Goal: Task Accomplishment & Management: Use online tool/utility

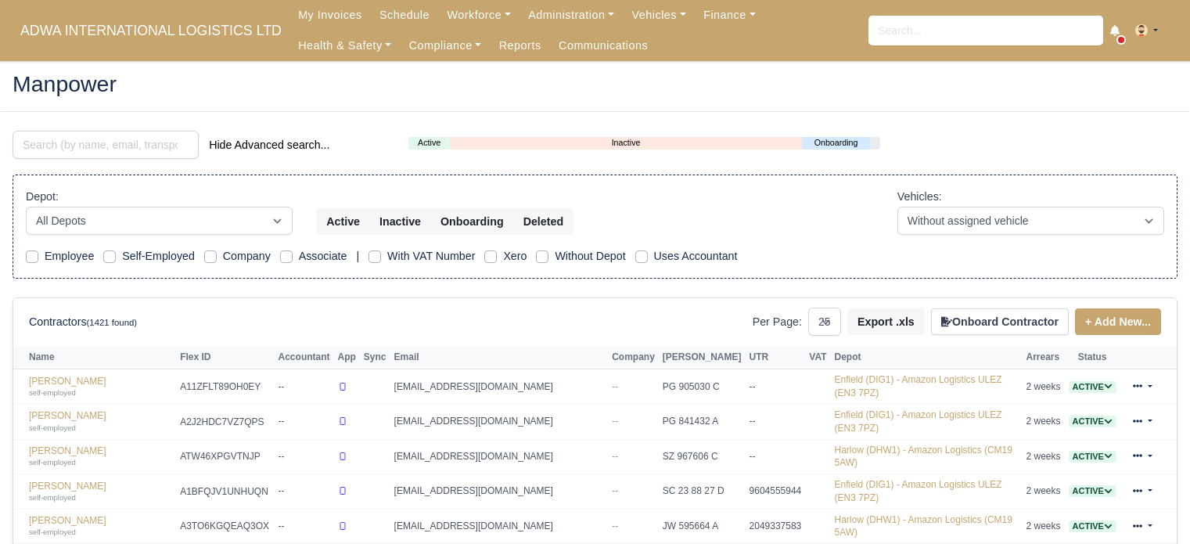
select select "25"
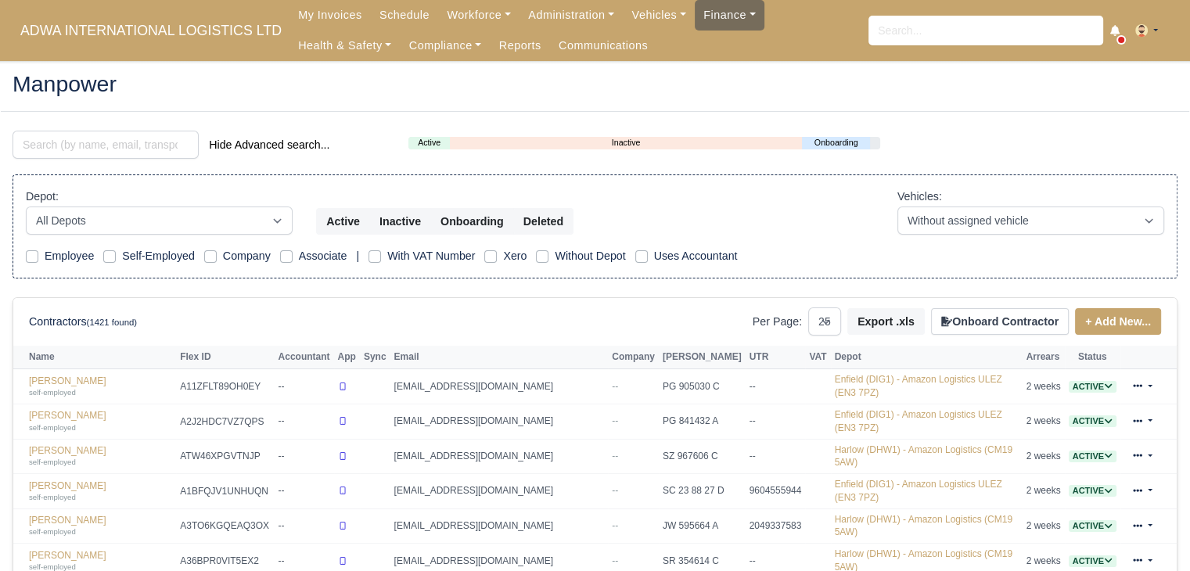
click at [695, 18] on link "Finance" at bounding box center [730, 15] width 70 height 31
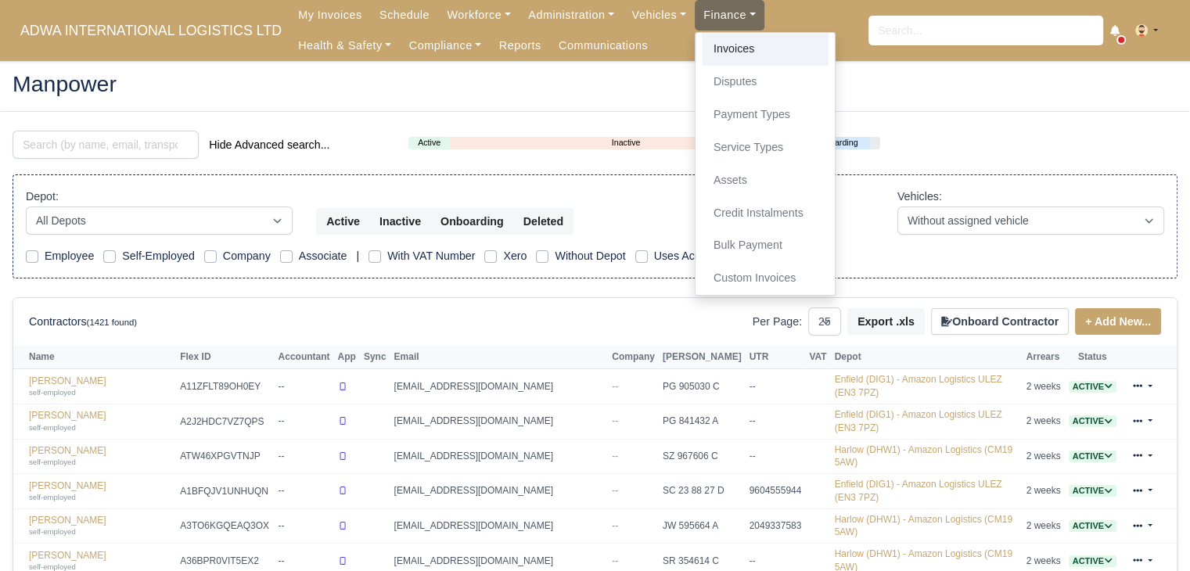
click at [702, 39] on link "Invoices" at bounding box center [765, 49] width 127 height 33
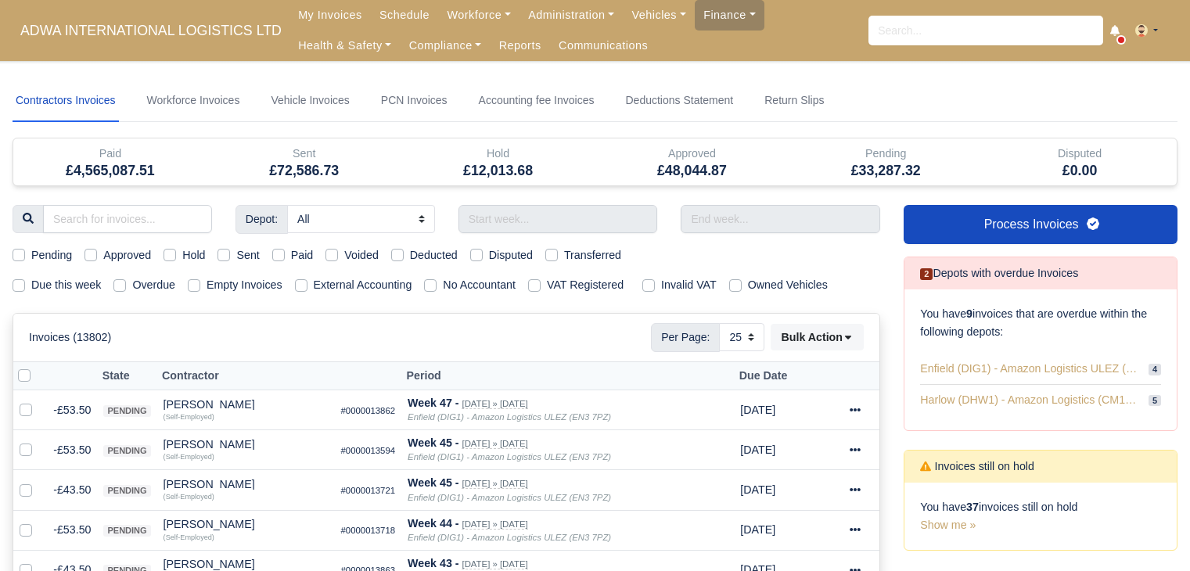
select select "25"
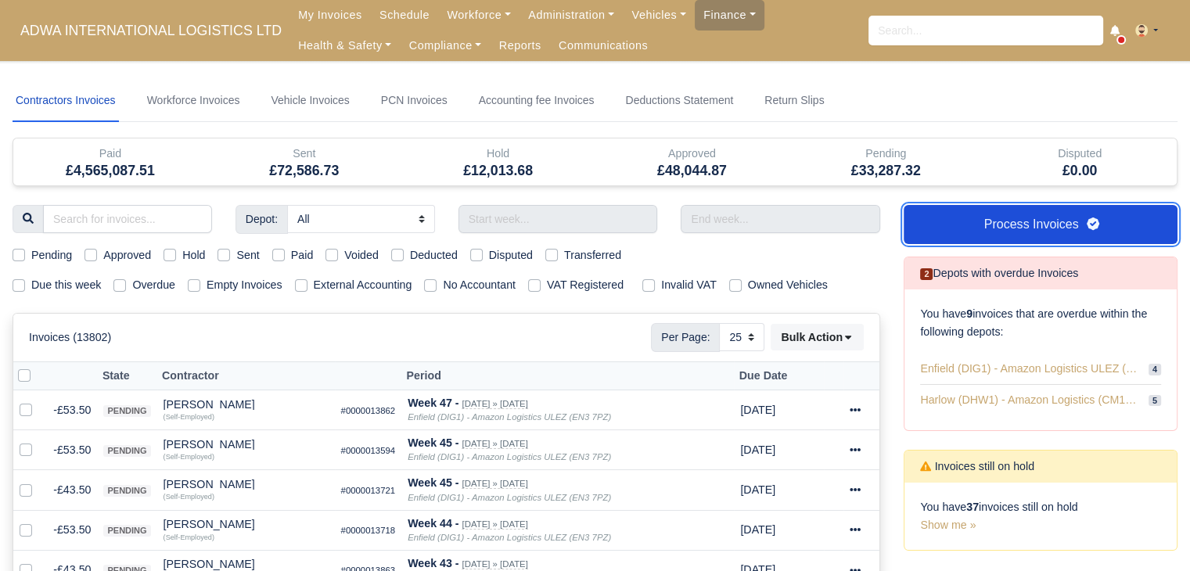
click at [1020, 228] on link "Process Invoices" at bounding box center [1040, 224] width 274 height 39
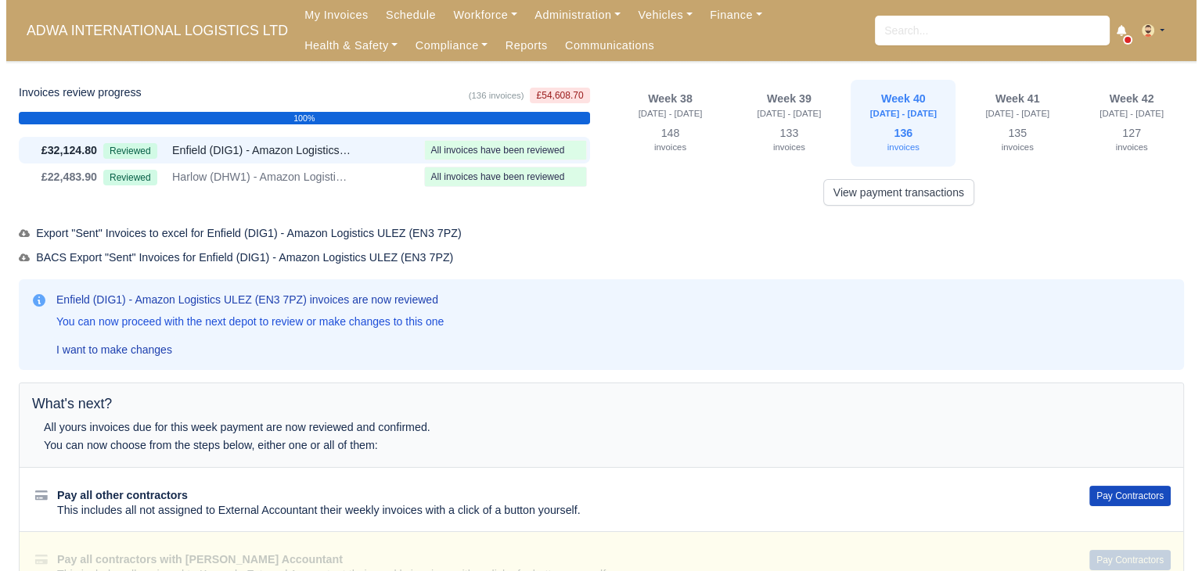
scroll to position [21, 0]
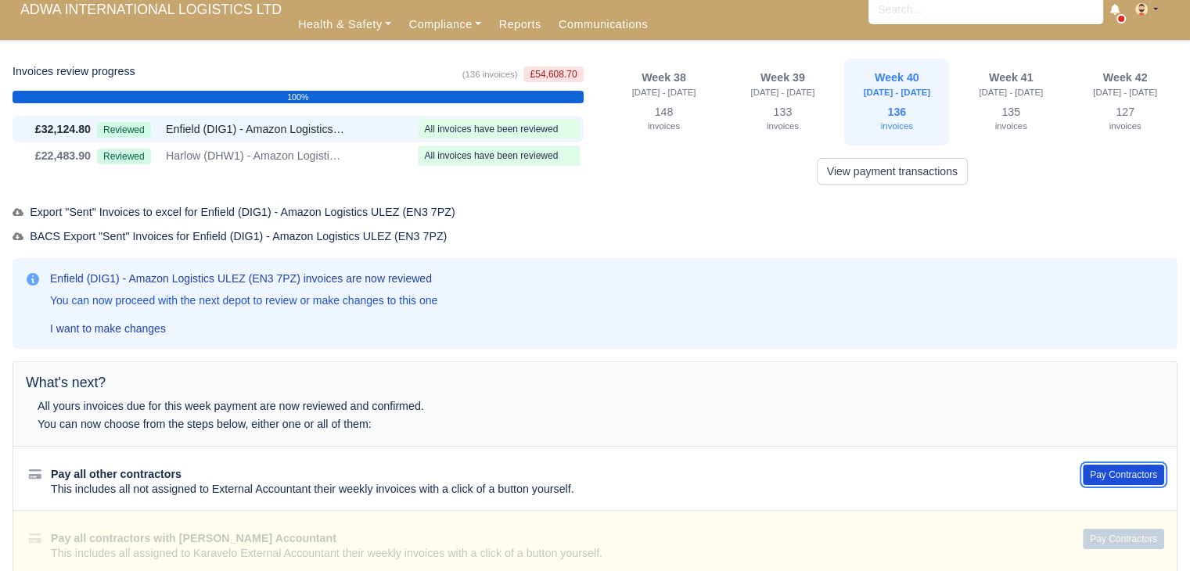
click at [1125, 473] on button "Pay Contractors" at bounding box center [1123, 475] width 81 height 20
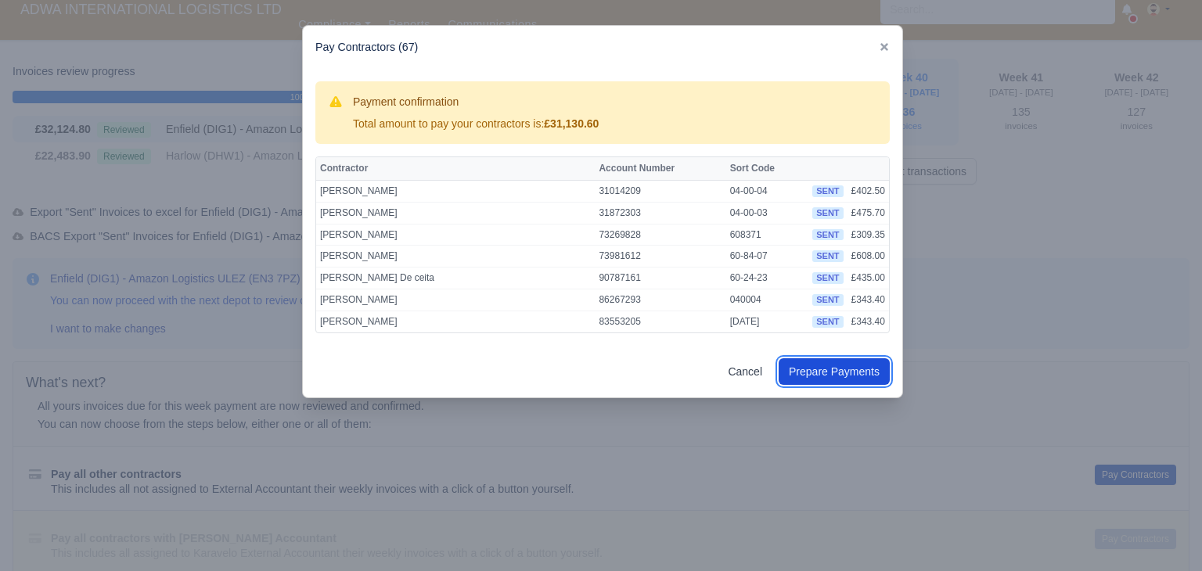
click at [825, 375] on button "Prepare Payments" at bounding box center [833, 371] width 111 height 27
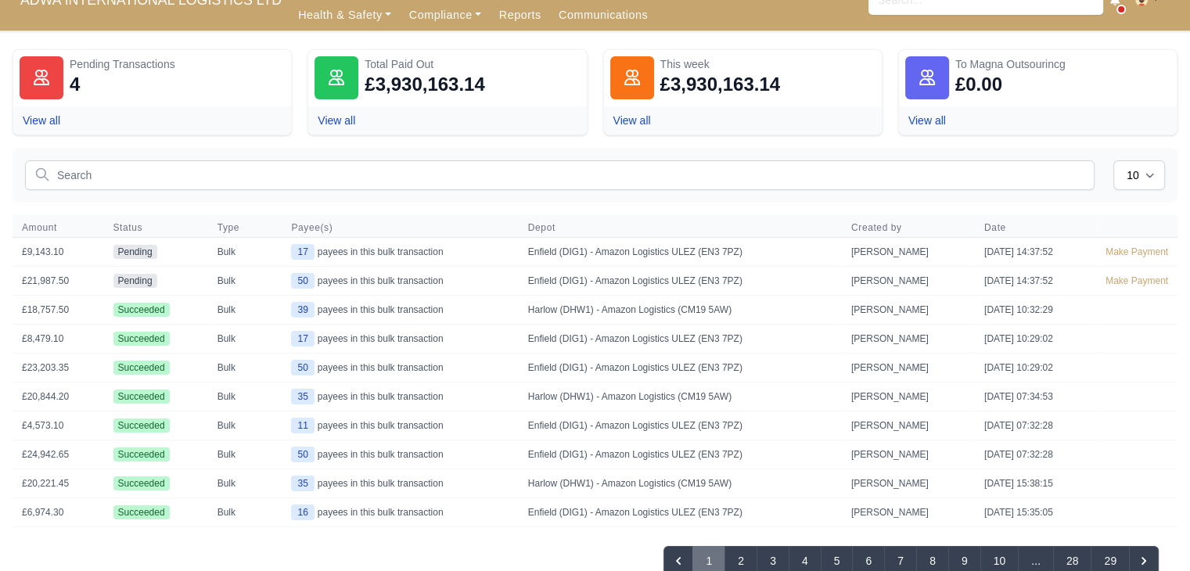
scroll to position [31, 0]
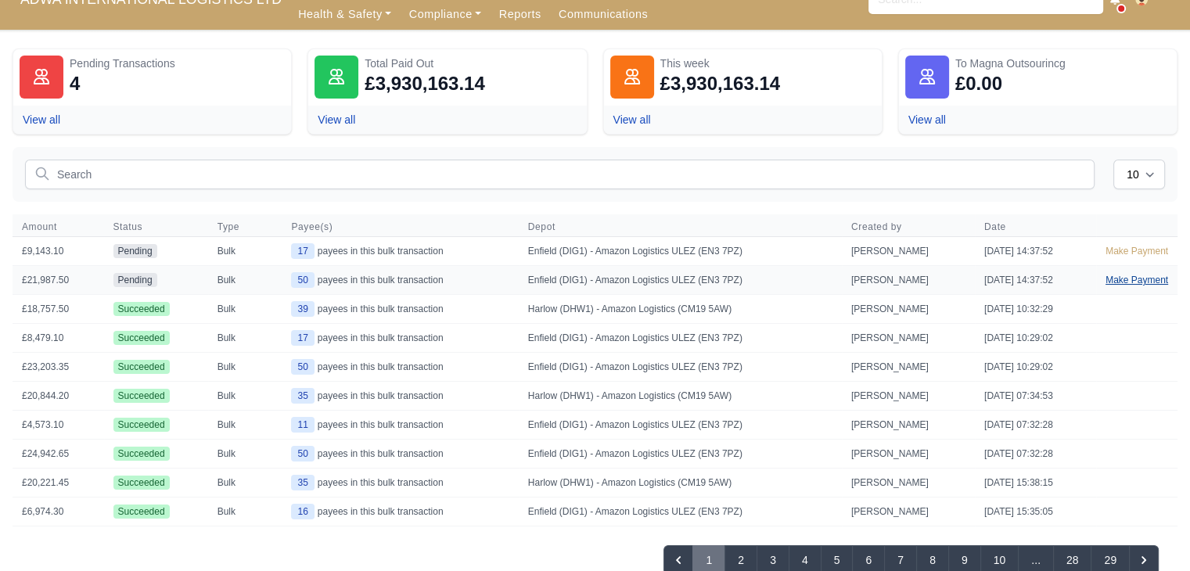
click at [1155, 279] on link "Make Payment" at bounding box center [1136, 280] width 81 height 28
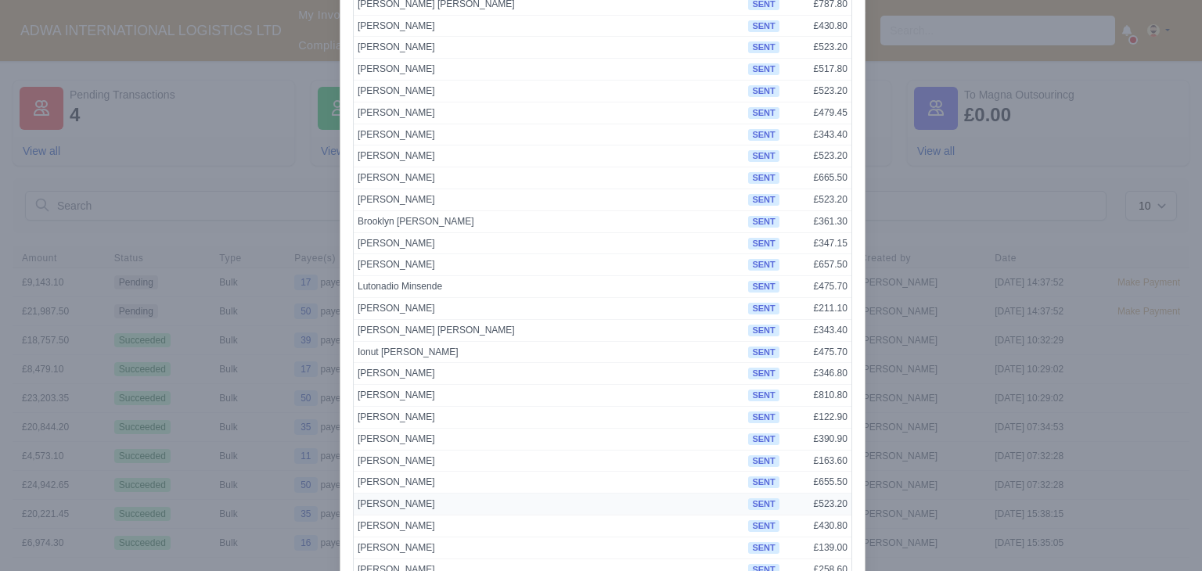
scroll to position [810, 0]
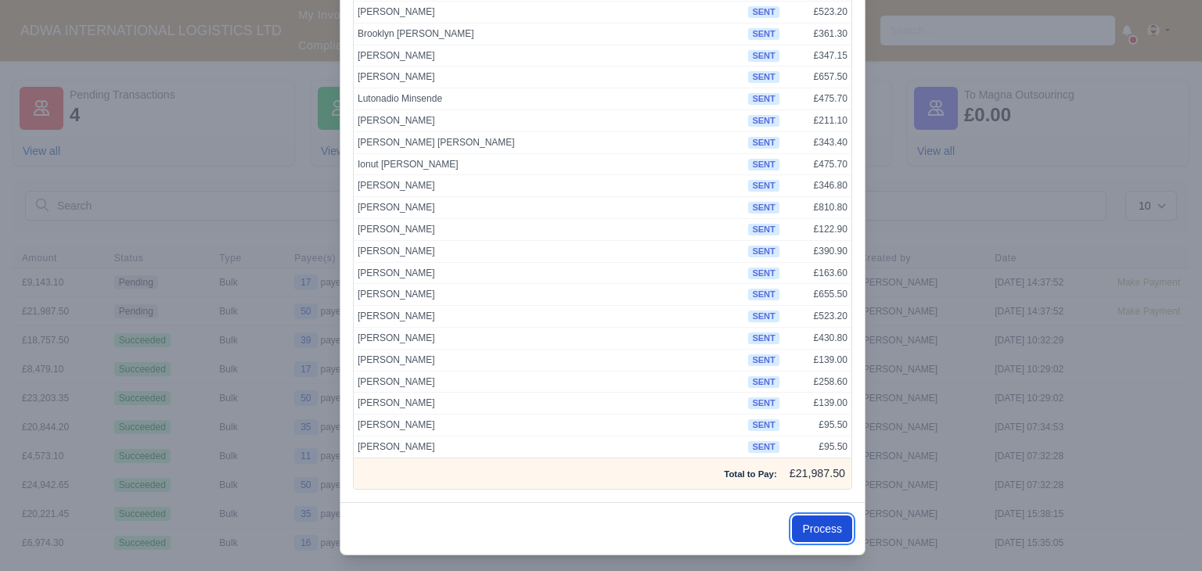
click at [816, 521] on button "Process" at bounding box center [822, 528] width 60 height 27
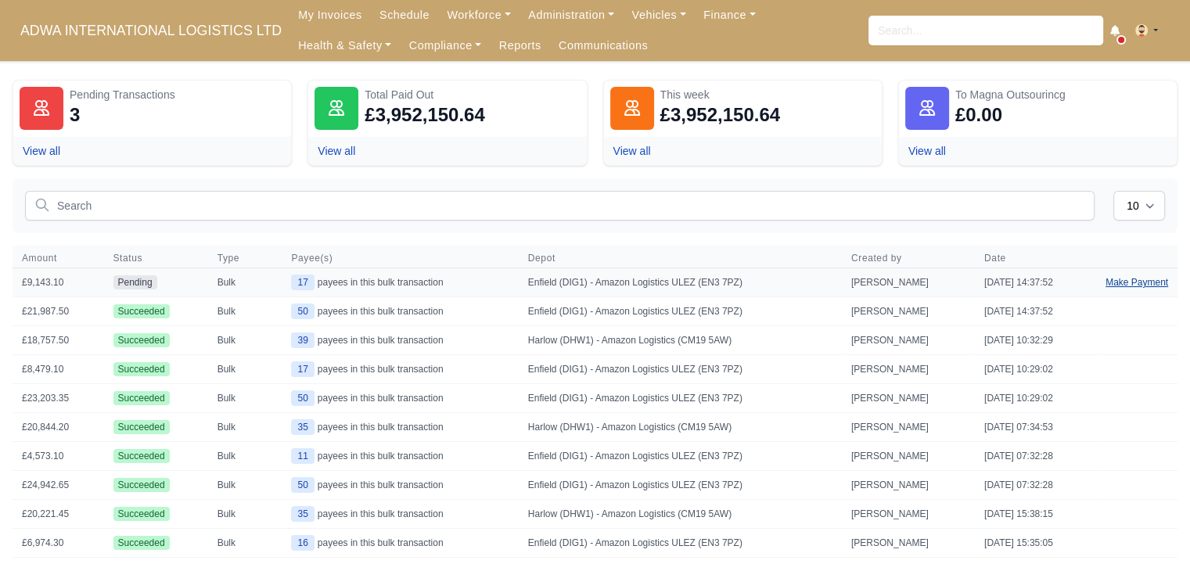
click at [1144, 283] on link "Make Payment" at bounding box center [1136, 282] width 81 height 28
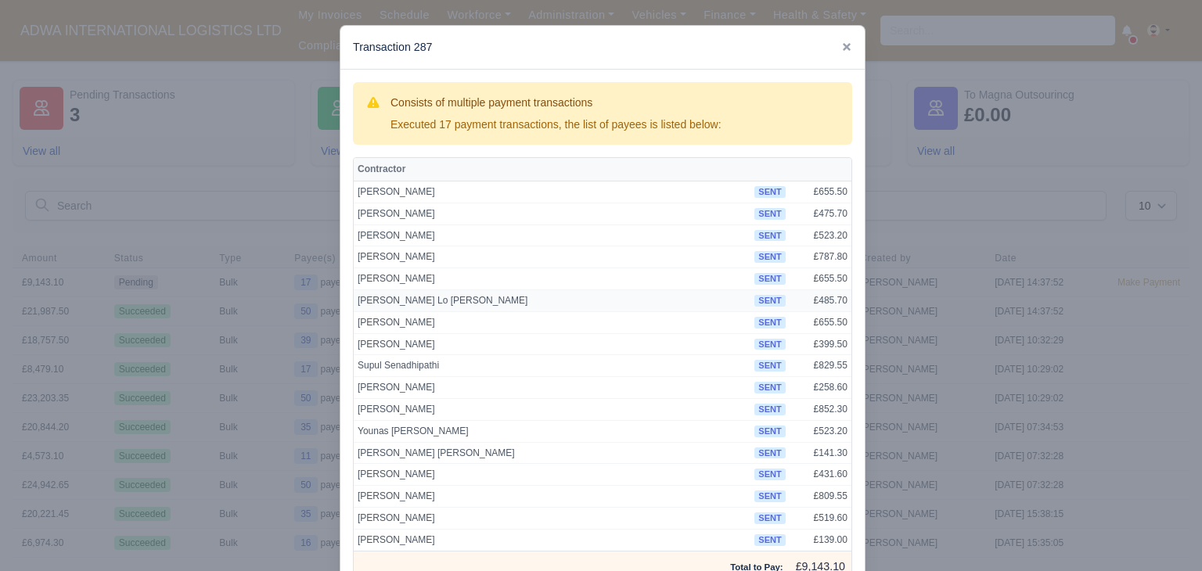
scroll to position [98, 0]
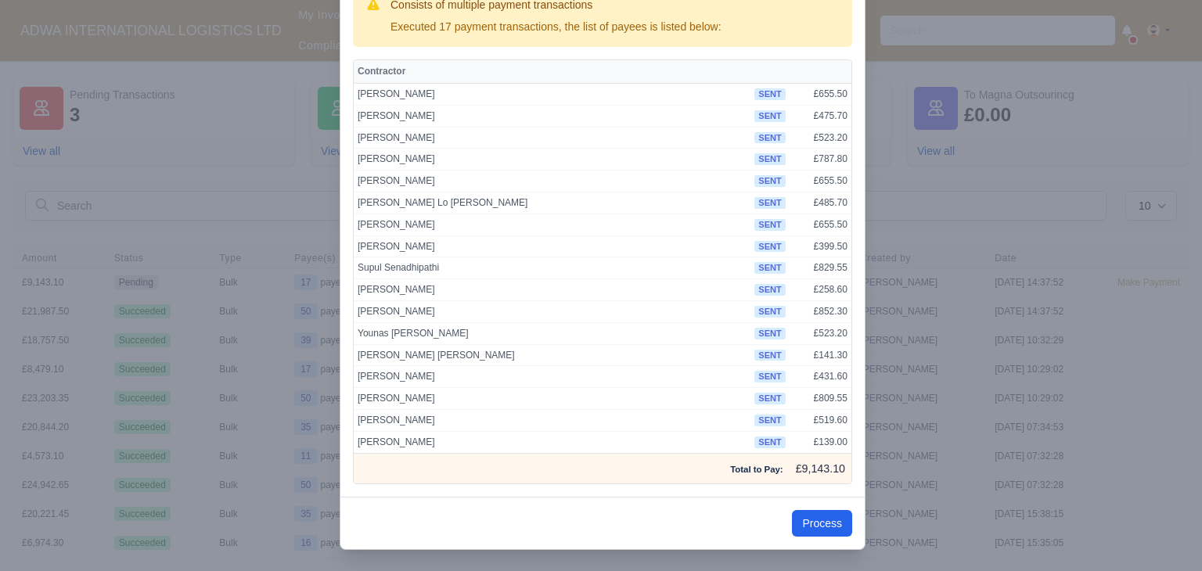
click at [832, 537] on div "Process" at bounding box center [602, 523] width 524 height 52
click at [826, 510] on button "Process" at bounding box center [822, 523] width 60 height 27
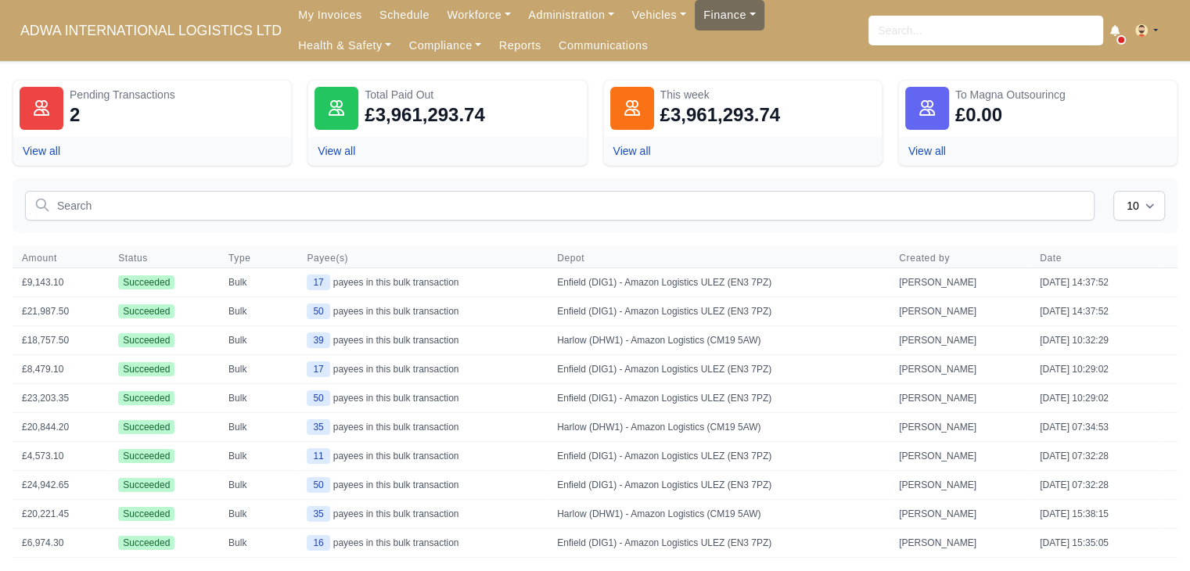
click at [696, 10] on link "Finance" at bounding box center [730, 15] width 70 height 31
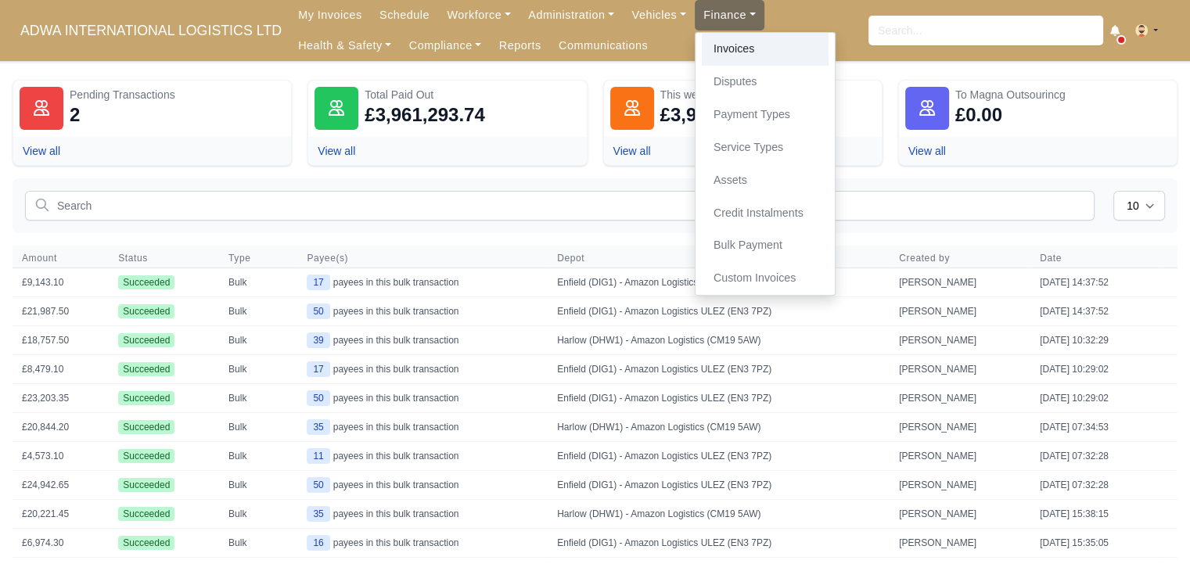
click at [708, 47] on link "Invoices" at bounding box center [765, 49] width 127 height 33
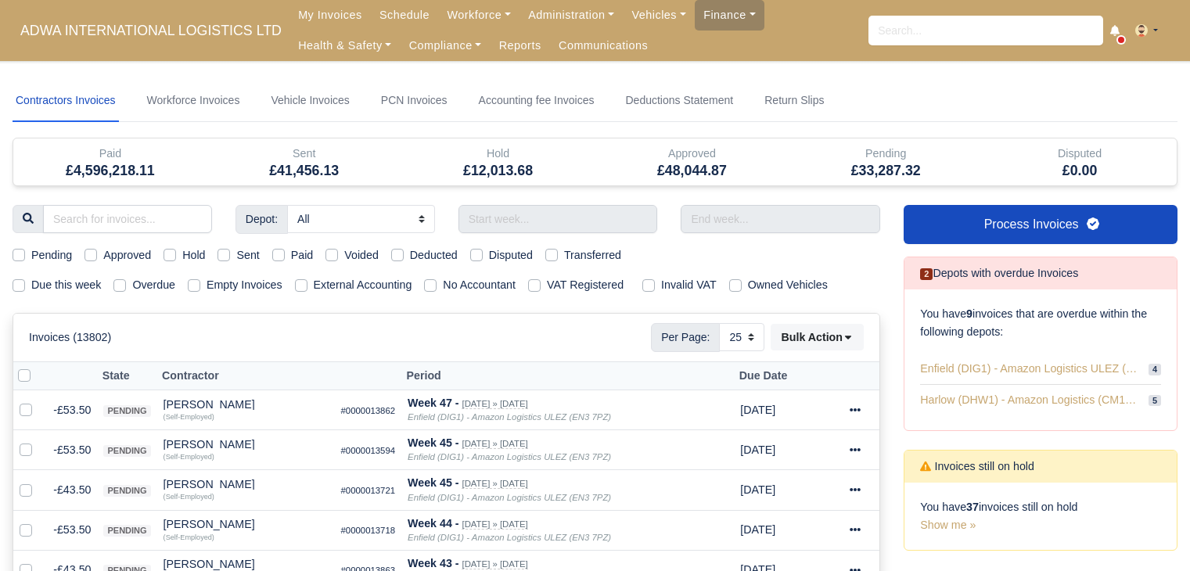
select select "25"
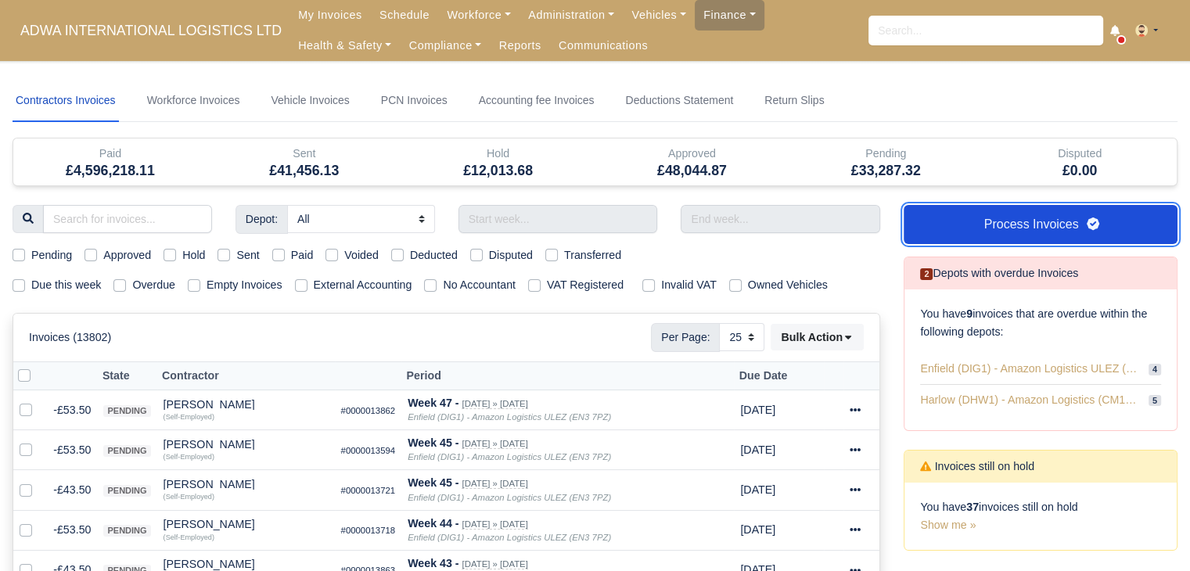
click at [1004, 239] on link "Process Invoices" at bounding box center [1040, 224] width 274 height 39
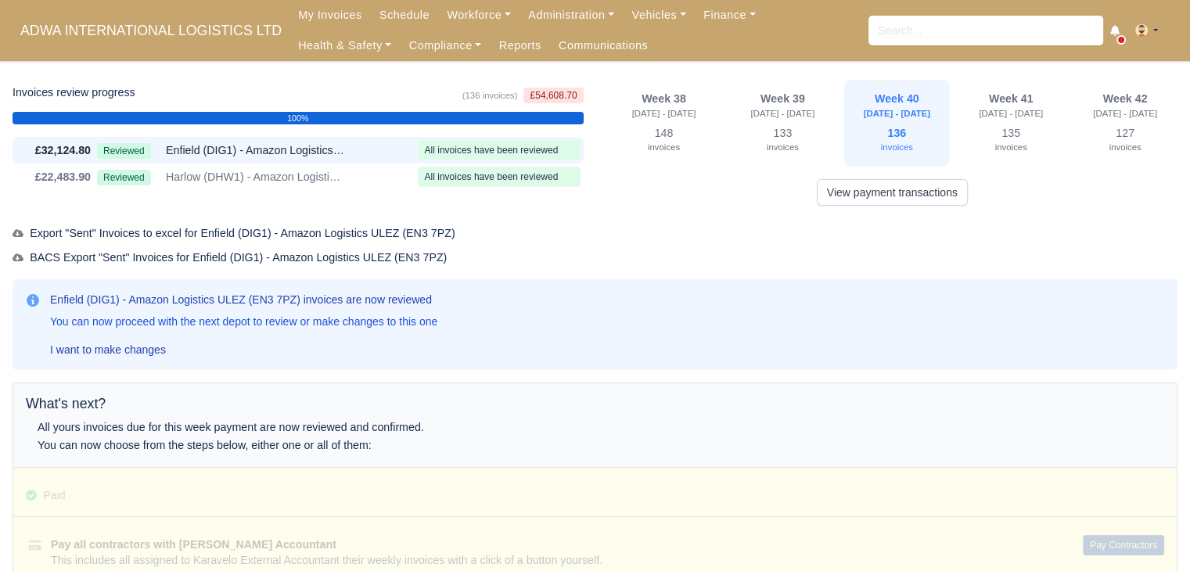
click at [202, 190] on div "Invoices review progress (136 invoices) £54,608.70 100% £32,124.80 Reviewed" at bounding box center [298, 143] width 595 height 126
click at [245, 178] on span "Harlow (DHW1) - Amazon Logistics (CM19 5AW)" at bounding box center [256, 177] width 180 height 18
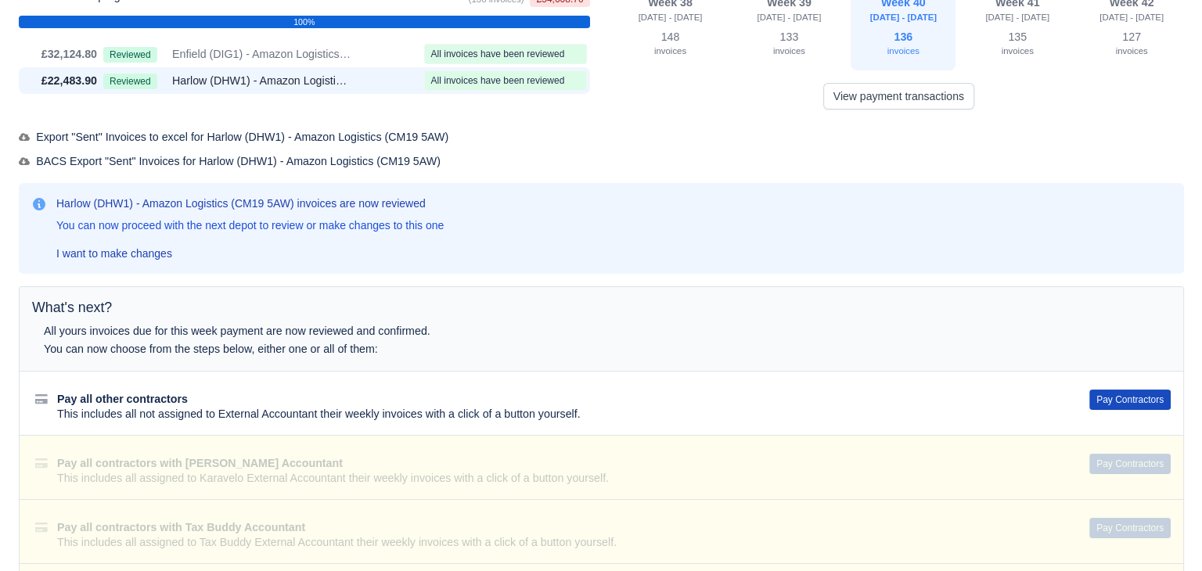
scroll to position [97, 0]
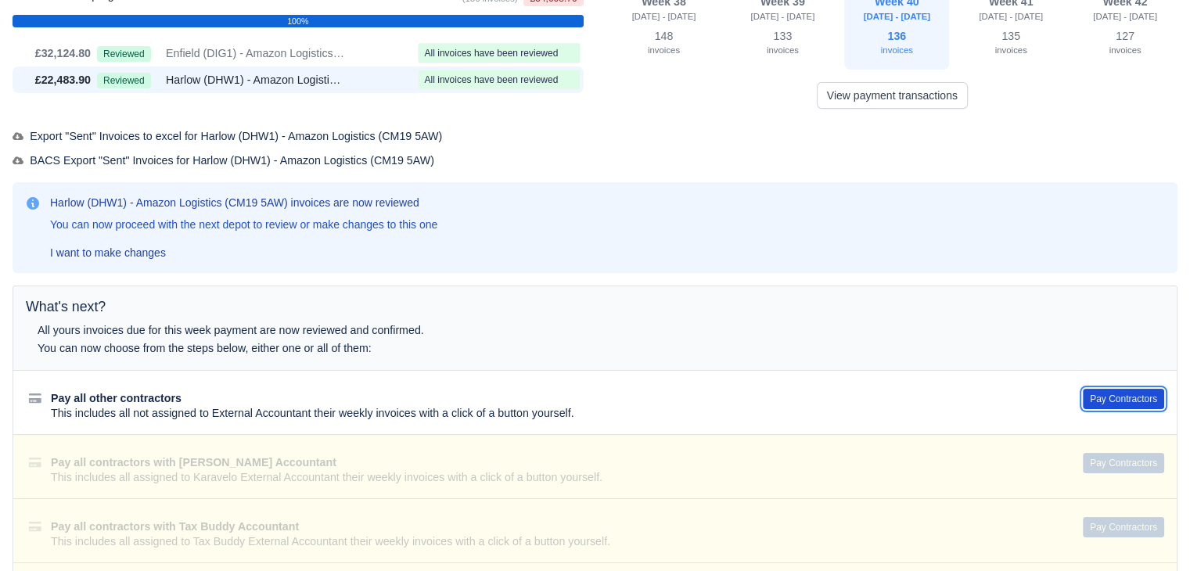
click at [1145, 390] on button "Pay Contractors" at bounding box center [1123, 399] width 81 height 20
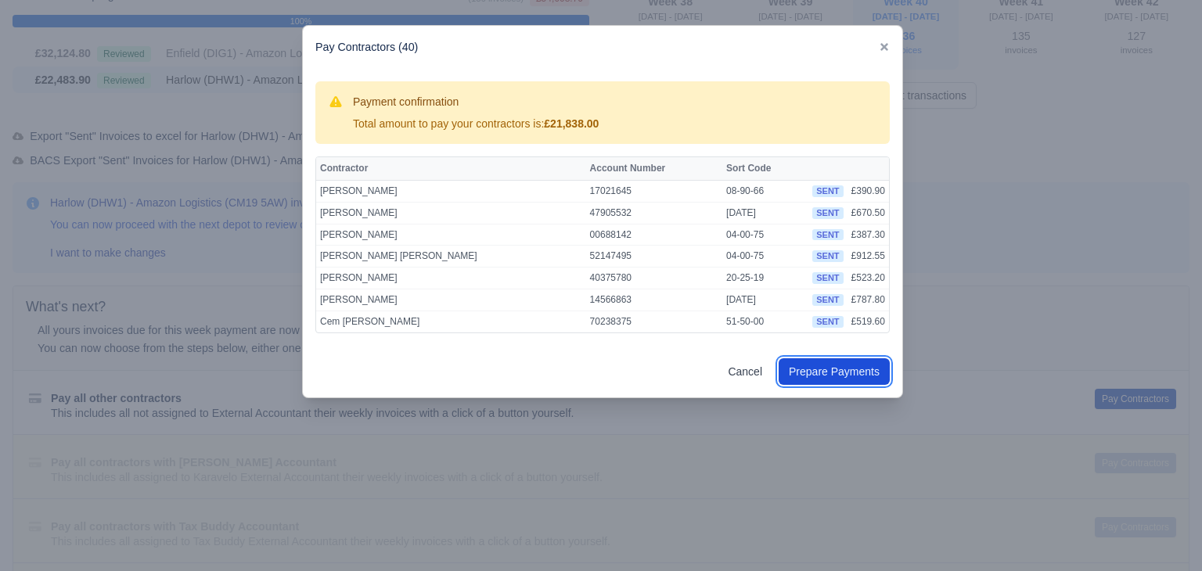
click at [850, 369] on button "Prepare Payments" at bounding box center [833, 371] width 111 height 27
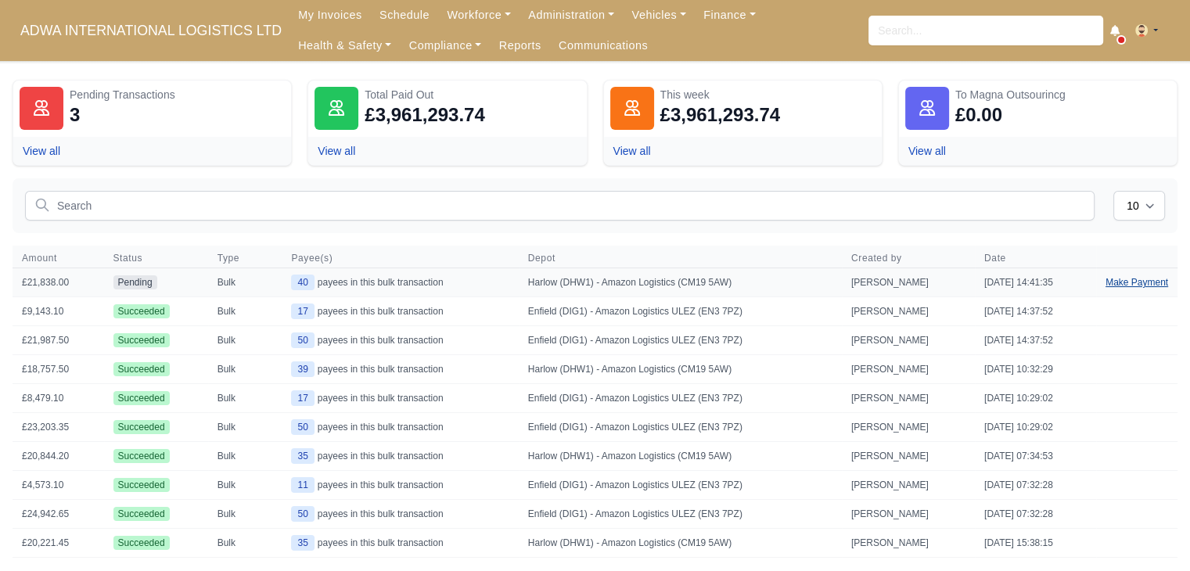
click at [1106, 278] on link "Make Payment" at bounding box center [1136, 282] width 81 height 28
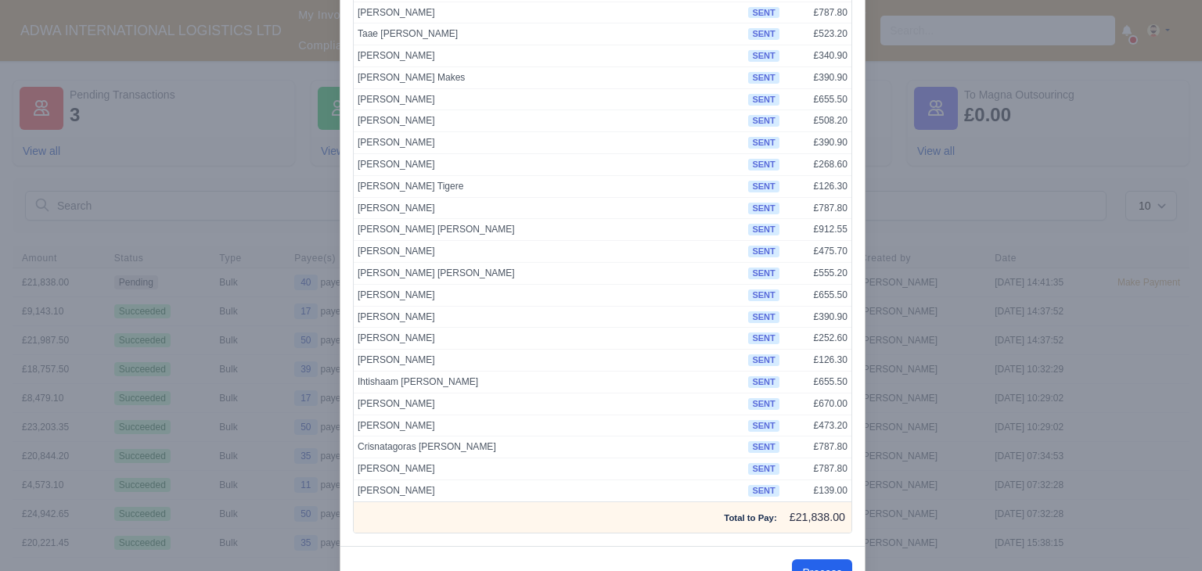
scroll to position [595, 0]
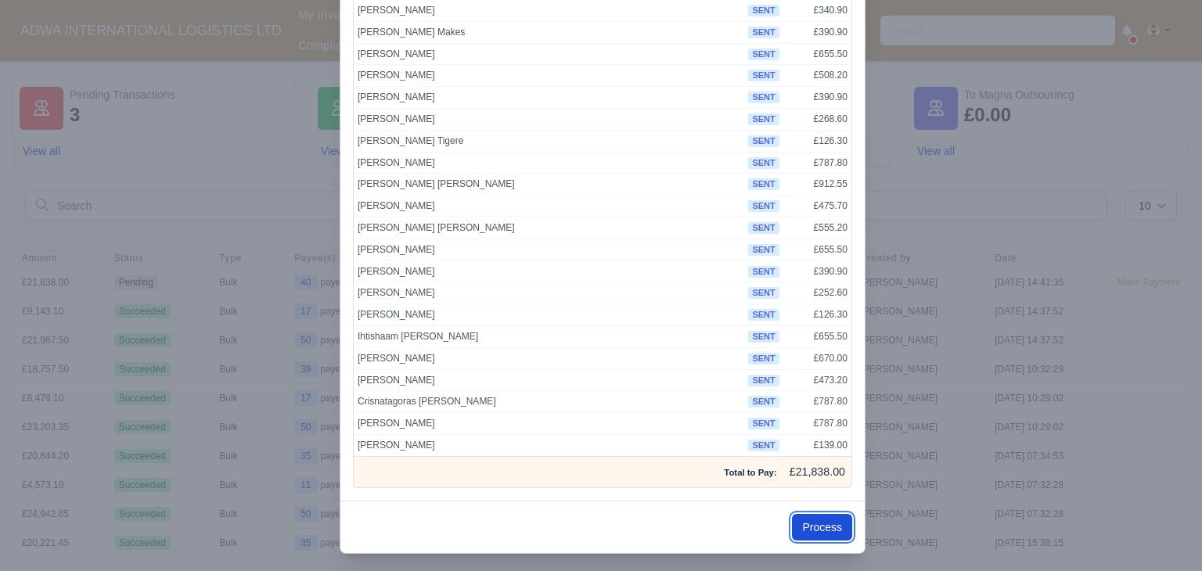
click at [810, 524] on button "Process" at bounding box center [822, 527] width 60 height 27
